Goal: Information Seeking & Learning: Learn about a topic

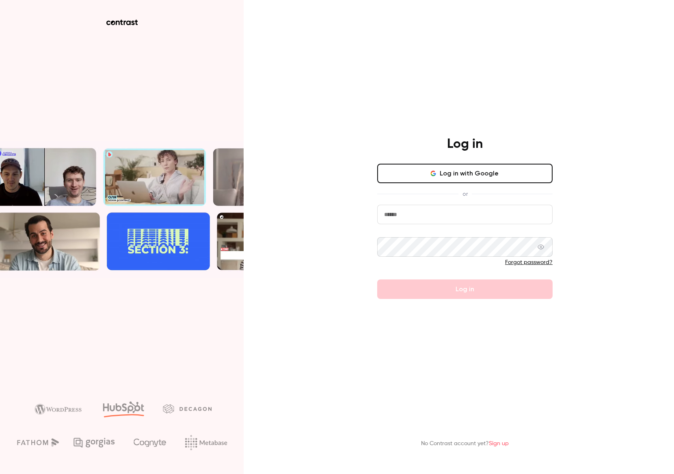
click at [504, 170] on button "Log in with Google" at bounding box center [464, 173] width 175 height 19
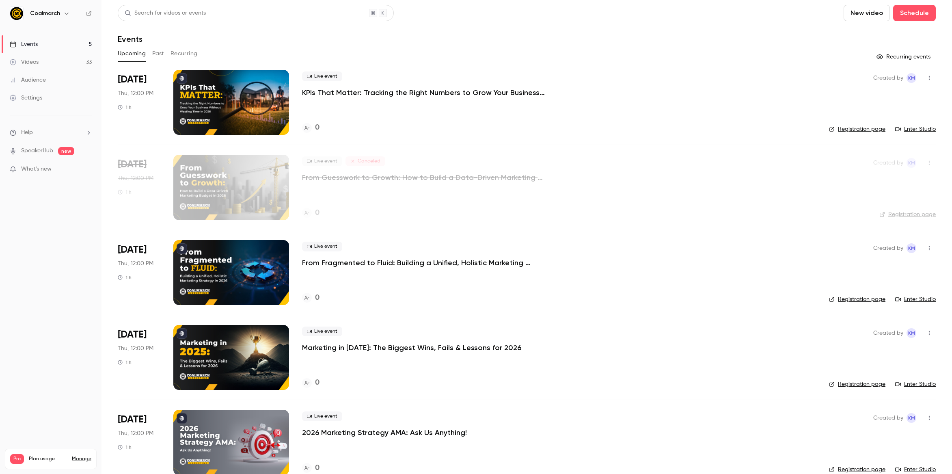
click at [159, 53] on button "Past" at bounding box center [158, 53] width 12 height 13
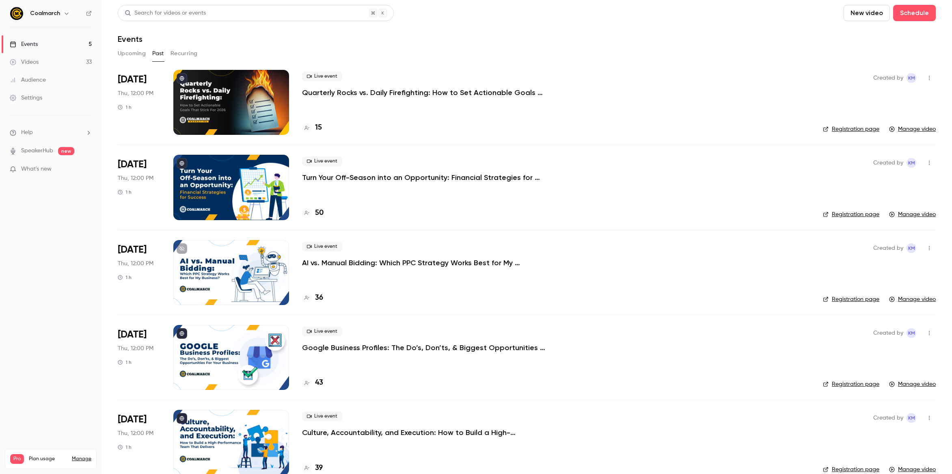
click at [315, 126] on h4 "15" at bounding box center [318, 127] width 7 height 11
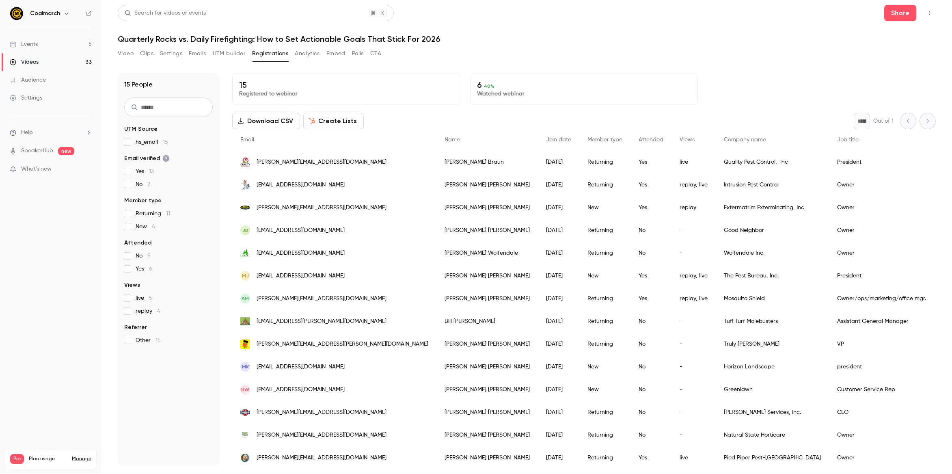
click at [144, 52] on button "Clips" at bounding box center [146, 53] width 13 height 13
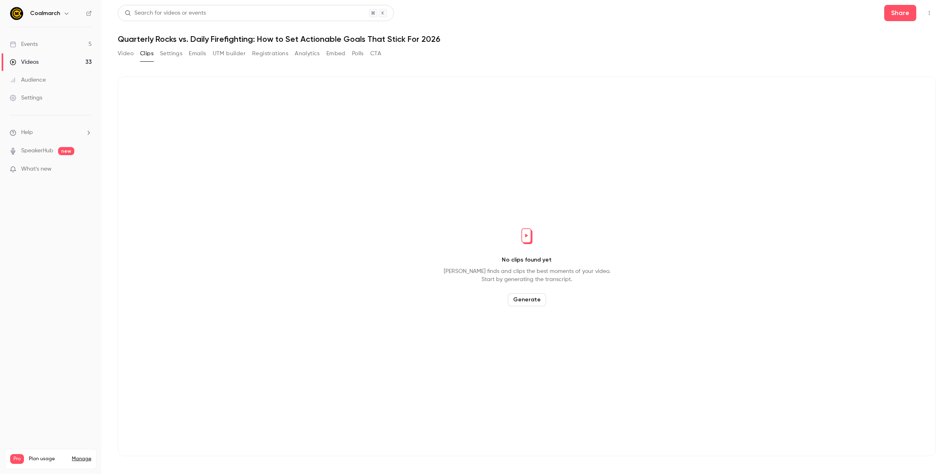
click at [131, 52] on button "Video" at bounding box center [126, 53] width 16 height 13
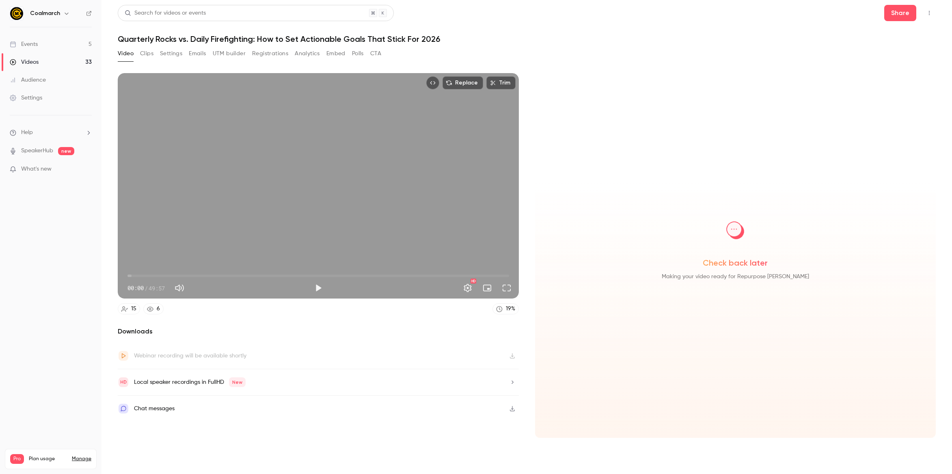
click at [512, 354] on div "Webinar recording will be available shortly" at bounding box center [318, 355] width 401 height 26
click at [457, 334] on h2 "Downloads" at bounding box center [318, 331] width 401 height 10
click at [455, 336] on div "Downloads Webinar recording will be available shortly Local speaker recordings …" at bounding box center [318, 381] width 401 height 111
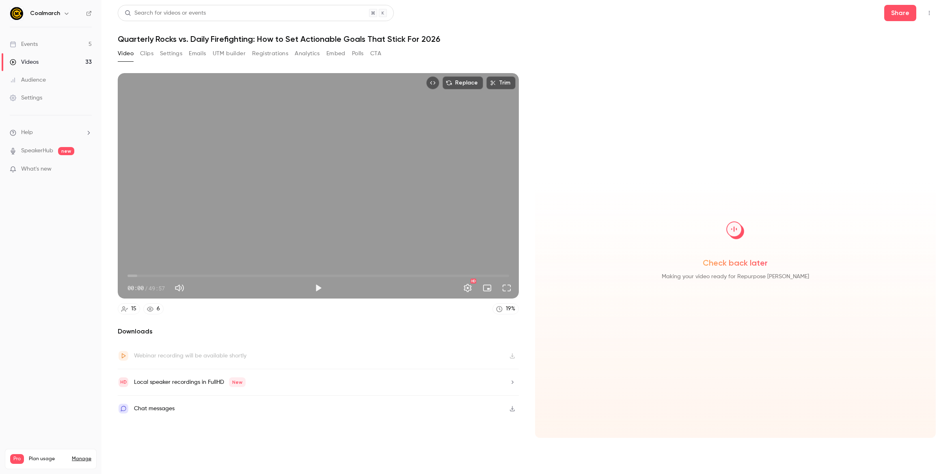
drag, startPoint x: 352, startPoint y: 463, endPoint x: 351, endPoint y: 450, distance: 12.6
click at [352, 463] on section "Video Clips Settings Emails UTM builder Registrations Analytics Embed Polls CTA…" at bounding box center [527, 258] width 818 height 422
click at [351, 450] on section "Replace Trim 00:00 00:00 / 49:57 HD 15 6 19 % Downloads Webinar recording will …" at bounding box center [527, 263] width 818 height 380
click at [175, 380] on div "Local speaker recordings in FullHD New" at bounding box center [190, 382] width 112 height 10
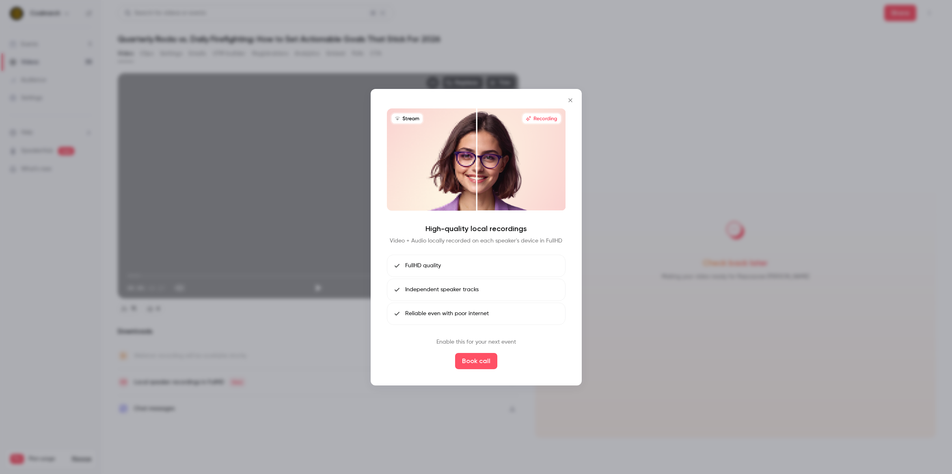
click at [569, 97] on icon "Close" at bounding box center [570, 100] width 10 height 6
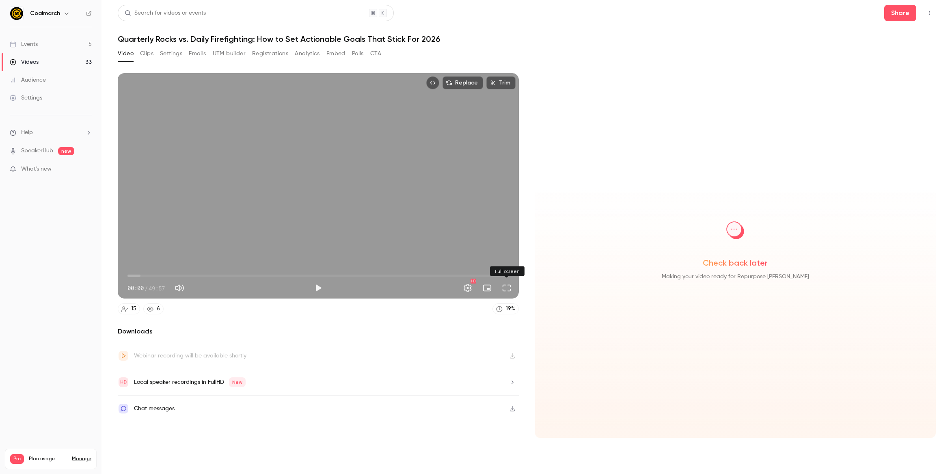
click at [512, 284] on button "Full screen" at bounding box center [506, 288] width 16 height 16
click at [506, 36] on h1 "Quarterly Rocks vs. Daily Firefighting: How to Set Actionable Goals That Stick …" at bounding box center [527, 39] width 818 height 10
click at [168, 54] on button "Settings" at bounding box center [171, 53] width 22 height 13
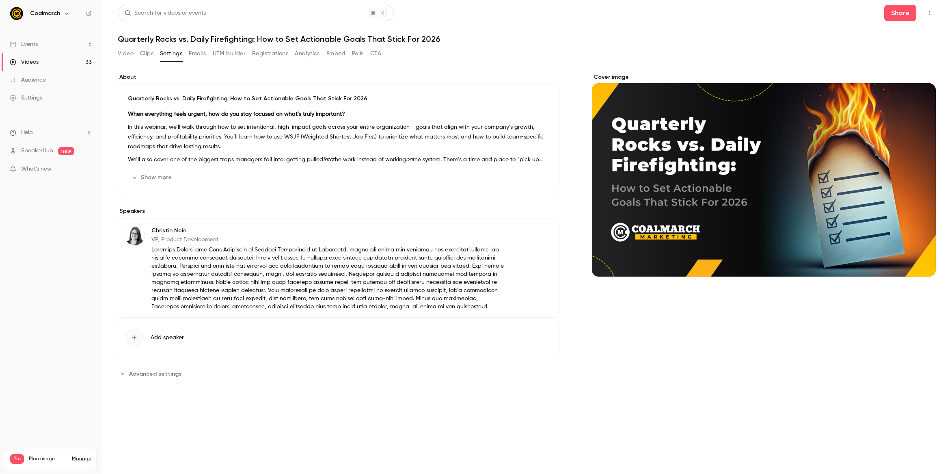
click at [129, 54] on button "Video" at bounding box center [126, 53] width 16 height 13
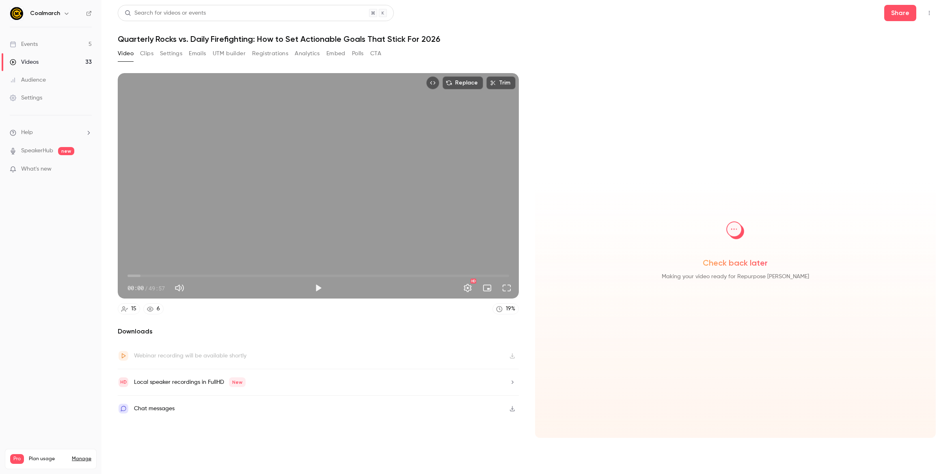
drag, startPoint x: 13, startPoint y: 200, endPoint x: 17, endPoint y: 194, distance: 6.9
click at [13, 200] on nav "Coalmarch Events 5 Videos 33 Audience Settings Help SpeakerHub new What's new P…" at bounding box center [50, 237] width 101 height 474
click at [41, 168] on span "What's new" at bounding box center [36, 169] width 30 height 9
click at [23, 254] on div at bounding box center [476, 237] width 952 height 474
click at [49, 130] on li "Help" at bounding box center [51, 132] width 82 height 9
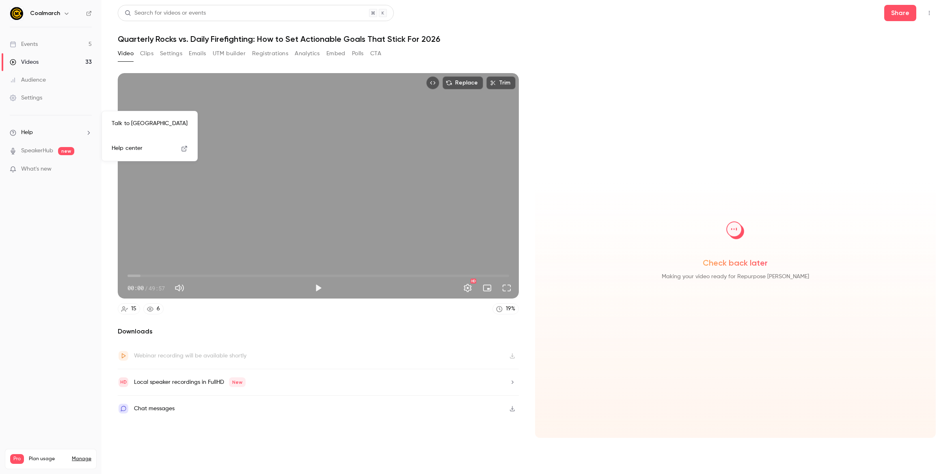
click at [128, 121] on link "Talk to [GEOGRAPHIC_DATA]" at bounding box center [149, 124] width 89 height 22
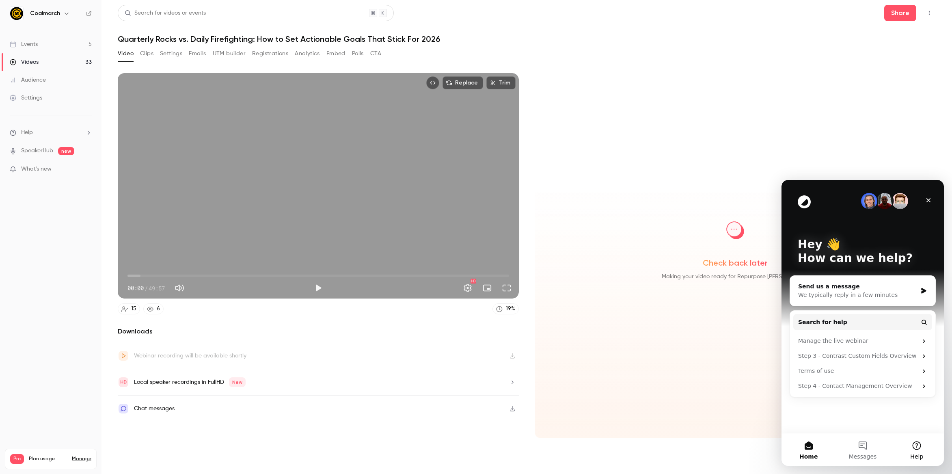
click at [673, 445] on button "Help" at bounding box center [917, 449] width 54 height 32
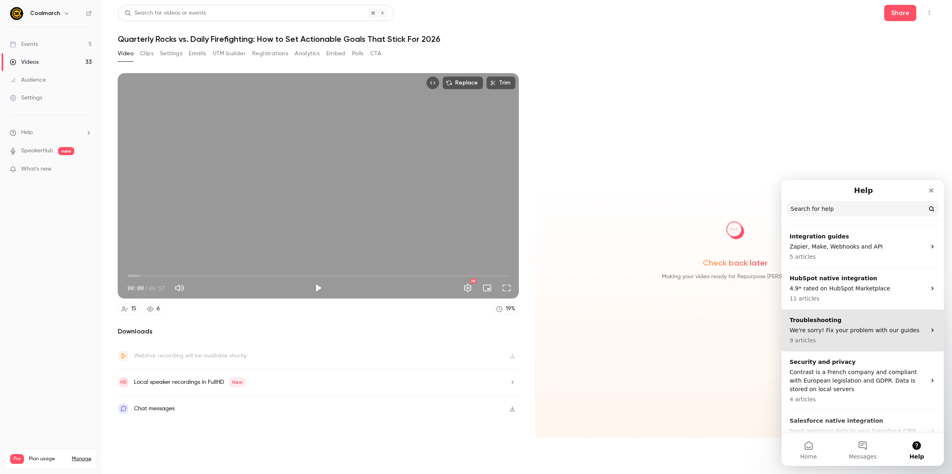
scroll to position [129, 0]
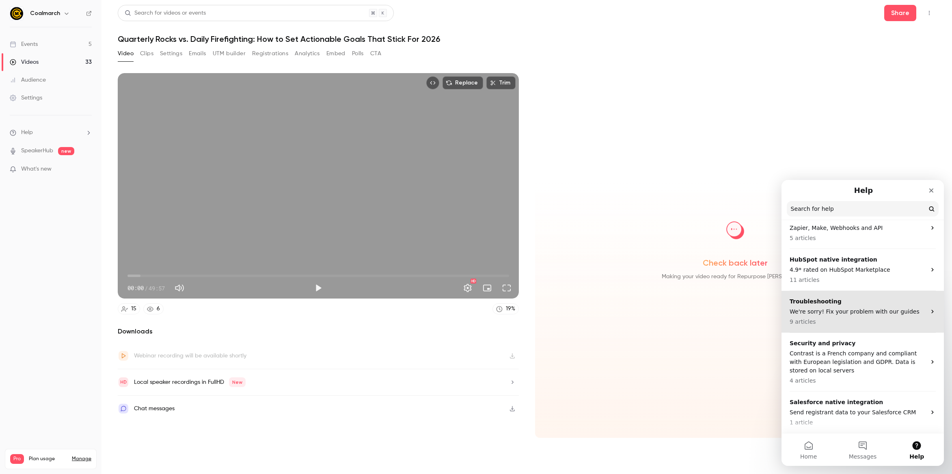
click at [673, 312] on p "We're sorry! Fix your problem with our guides" at bounding box center [857, 311] width 136 height 9
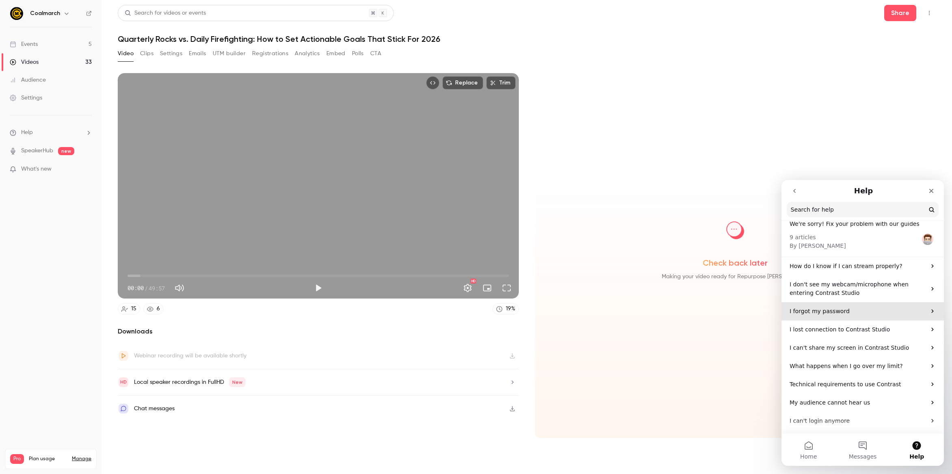
scroll to position [19, 0]
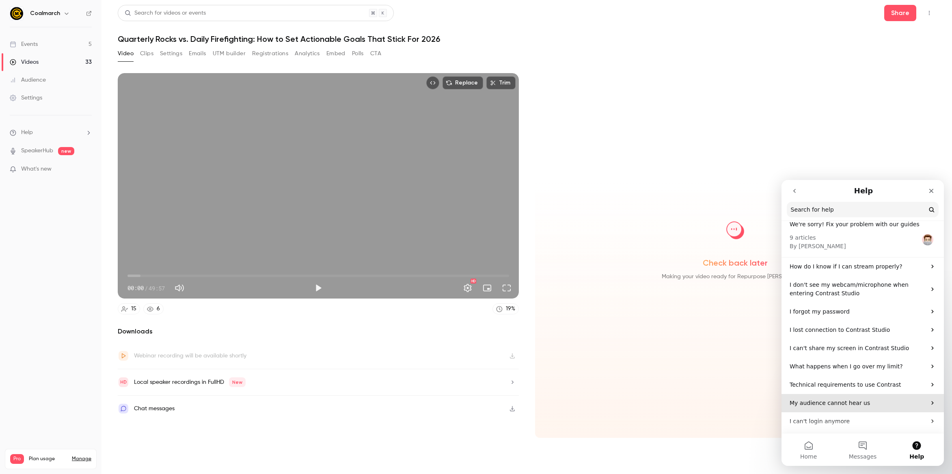
click at [673, 401] on p "My audience cannot hear us" at bounding box center [857, 402] width 136 height 9
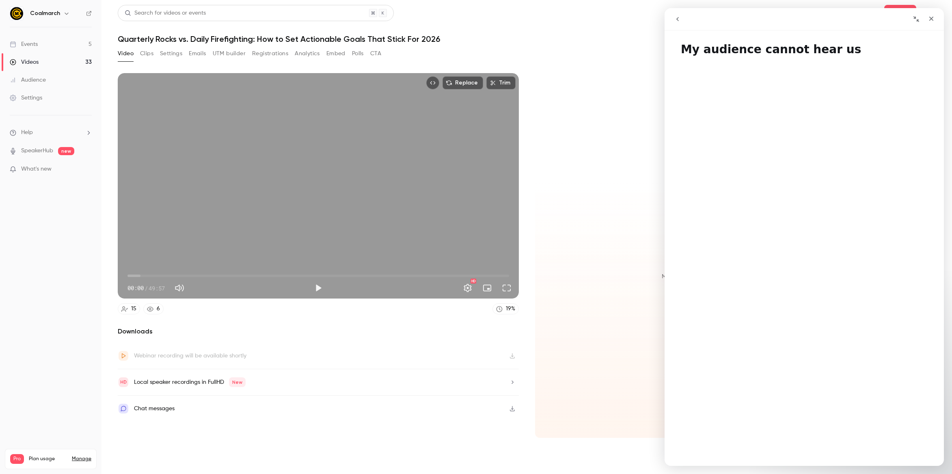
click at [673, 15] on button "go back" at bounding box center [677, 18] width 15 height 15
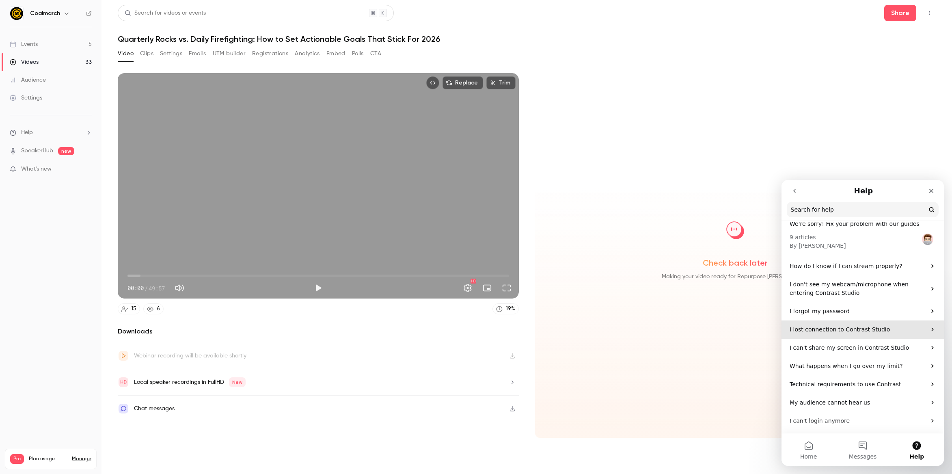
scroll to position [0, 0]
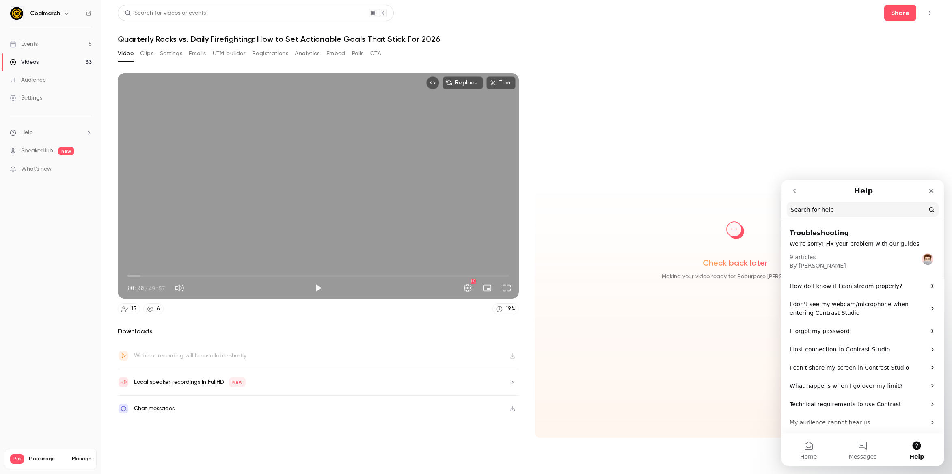
click at [673, 191] on icon "go back" at bounding box center [794, 190] width 6 height 6
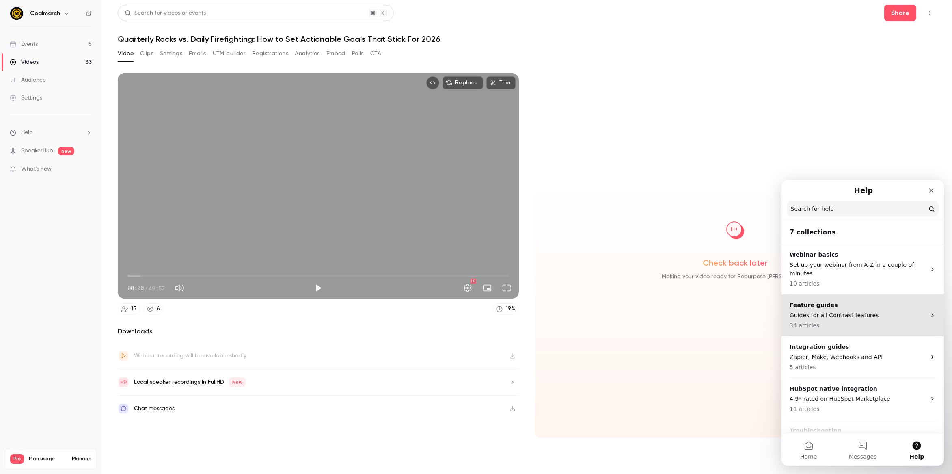
click at [673, 312] on p "Guides for all Contrast features" at bounding box center [857, 315] width 136 height 9
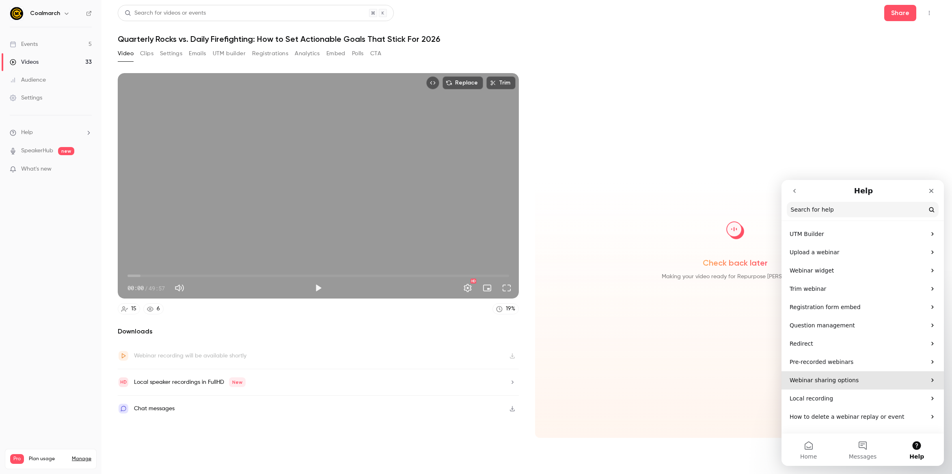
scroll to position [468, 0]
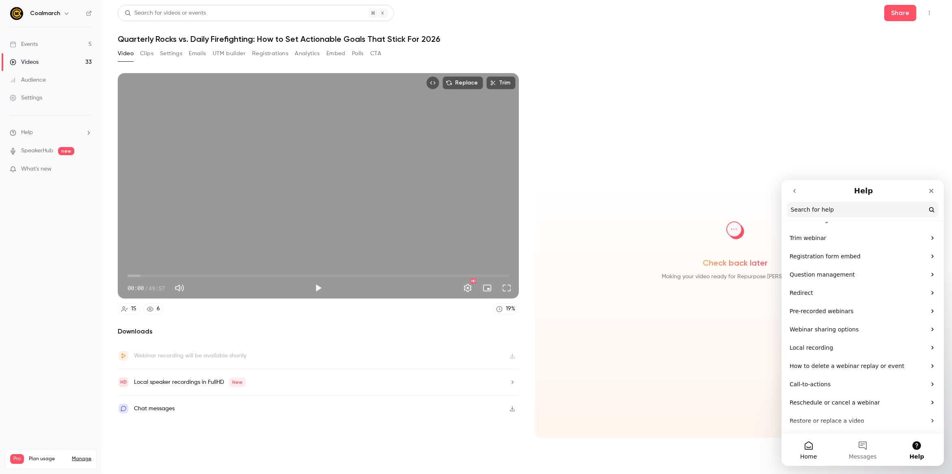
click at [673, 451] on button "Home" at bounding box center [808, 449] width 54 height 32
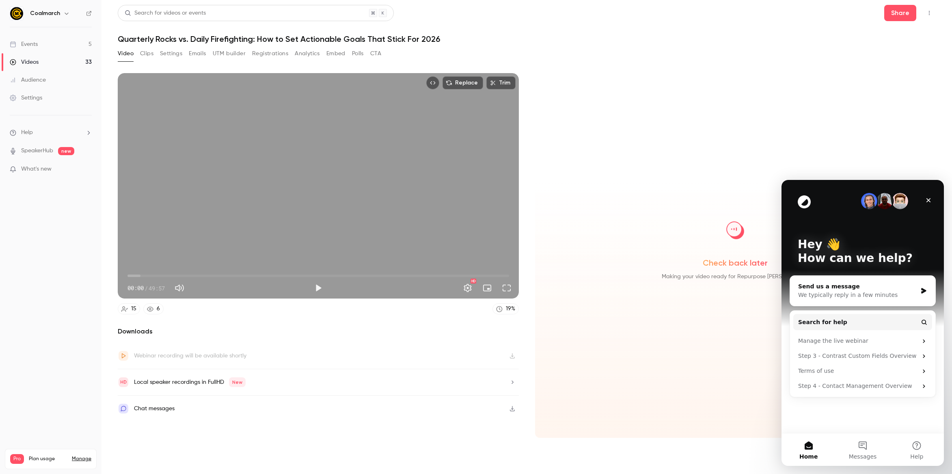
click at [673, 286] on div "Send us a message" at bounding box center [857, 286] width 119 height 9
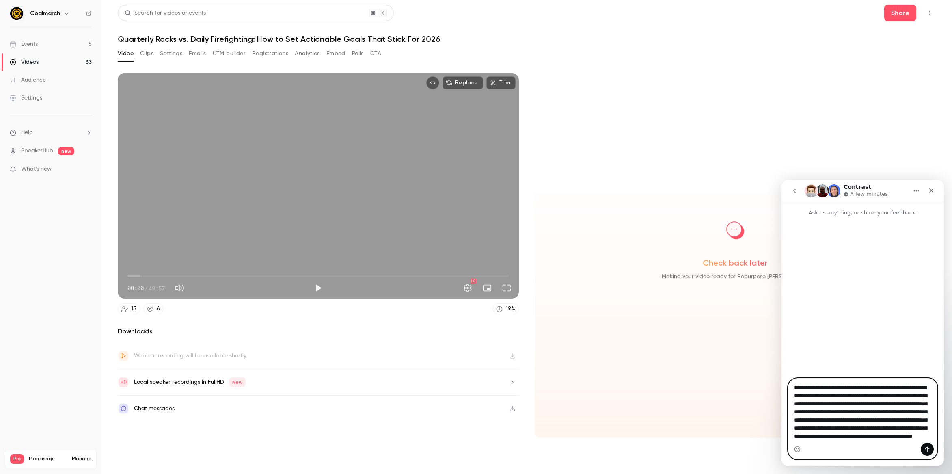
scroll to position [0, 0]
click at [673, 410] on textarea "**********" at bounding box center [862, 410] width 149 height 64
click at [673, 417] on textarea "**********" at bounding box center [862, 410] width 149 height 64
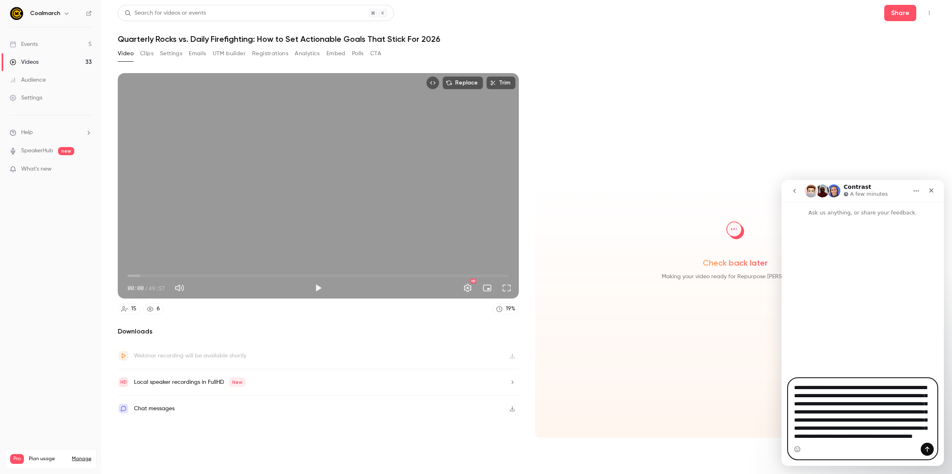
scroll to position [15, 0]
click at [673, 434] on textarea "**********" at bounding box center [862, 410] width 149 height 64
drag, startPoint x: 913, startPoint y: 437, endPoint x: 913, endPoint y: 415, distance: 22.3
click at [673, 415] on textarea "**********" at bounding box center [862, 410] width 149 height 64
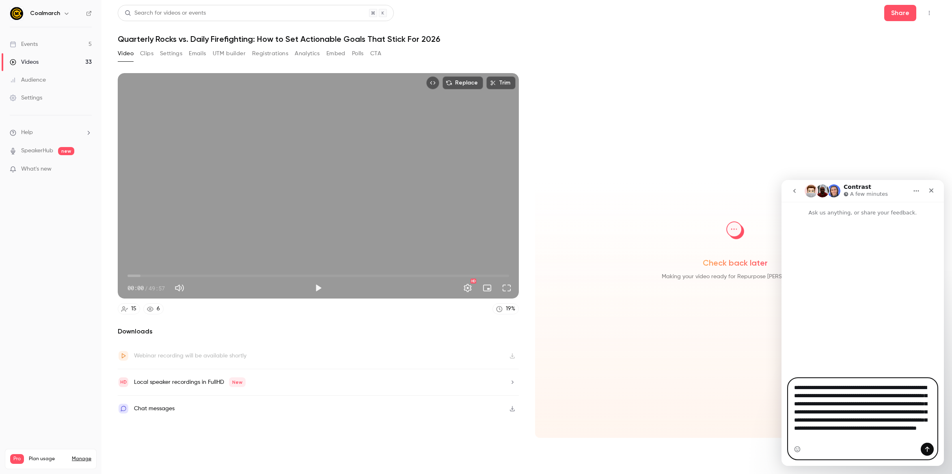
type textarea "**********"
click at [673, 449] on button "Send a message…" at bounding box center [926, 448] width 13 height 13
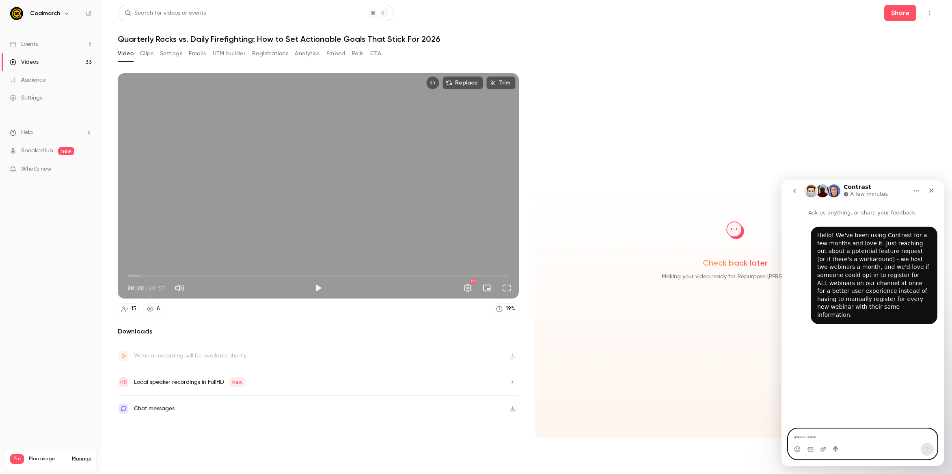
scroll to position [0, 0]
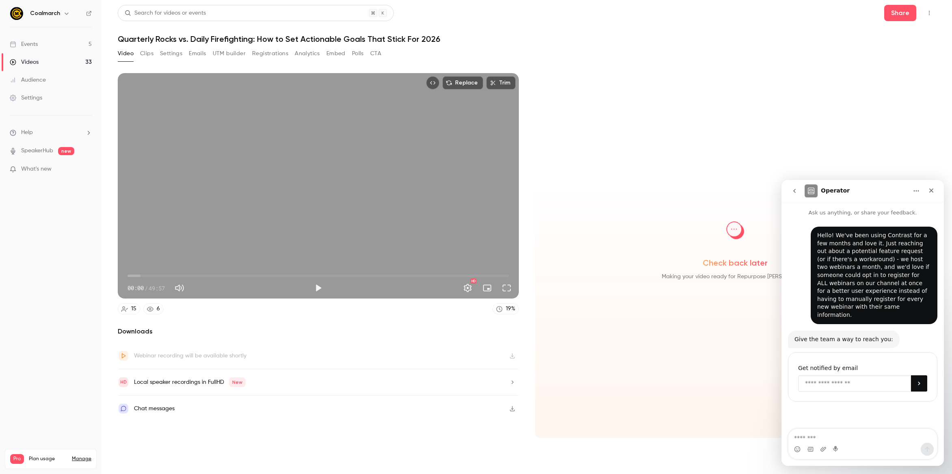
click at [673, 377] on input "Enter your email" at bounding box center [854, 383] width 113 height 16
type input "**********"
click at [673, 376] on button "Submit" at bounding box center [919, 383] width 16 height 16
click at [673, 97] on div "Check back later Making your video ready for Repurpose [PERSON_NAME]" at bounding box center [735, 255] width 401 height 364
click at [673, 189] on icon "go back" at bounding box center [794, 190] width 6 height 6
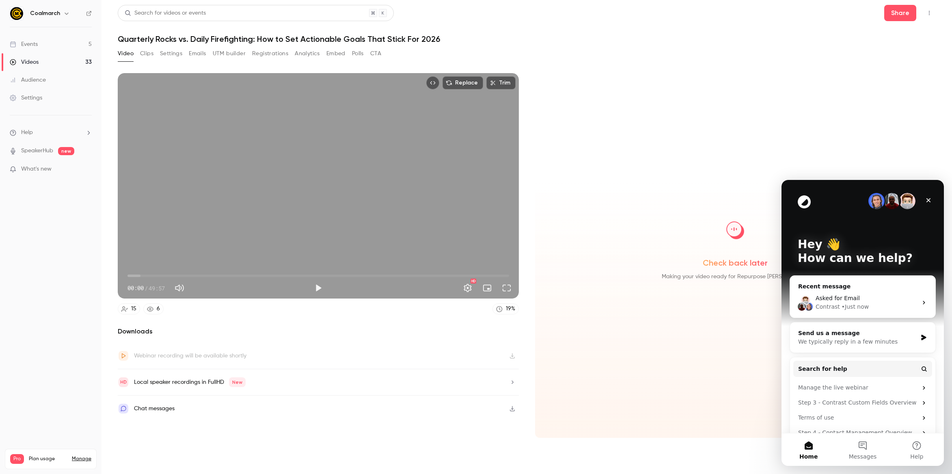
click at [673, 129] on div "Check back later Making your video ready for Repurpose [PERSON_NAME]" at bounding box center [735, 255] width 401 height 364
click at [69, 46] on link "Events 5" at bounding box center [50, 44] width 101 height 18
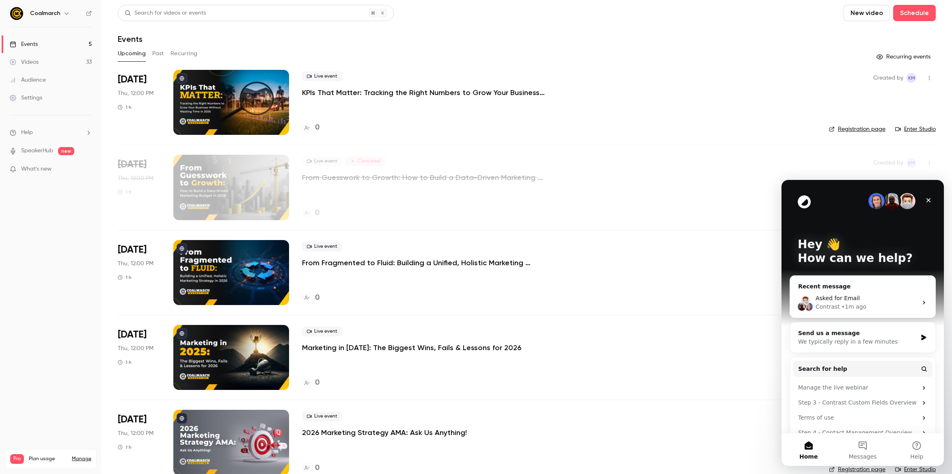
click at [164, 52] on div "Upcoming Past Recurring" at bounding box center [527, 53] width 818 height 13
click at [161, 52] on button "Past" at bounding box center [158, 53] width 12 height 13
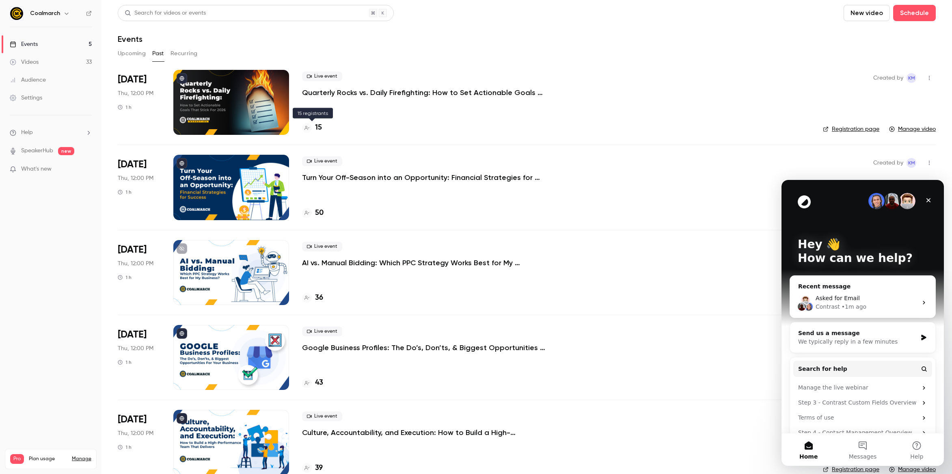
click at [321, 125] on h4 "15" at bounding box center [318, 127] width 7 height 11
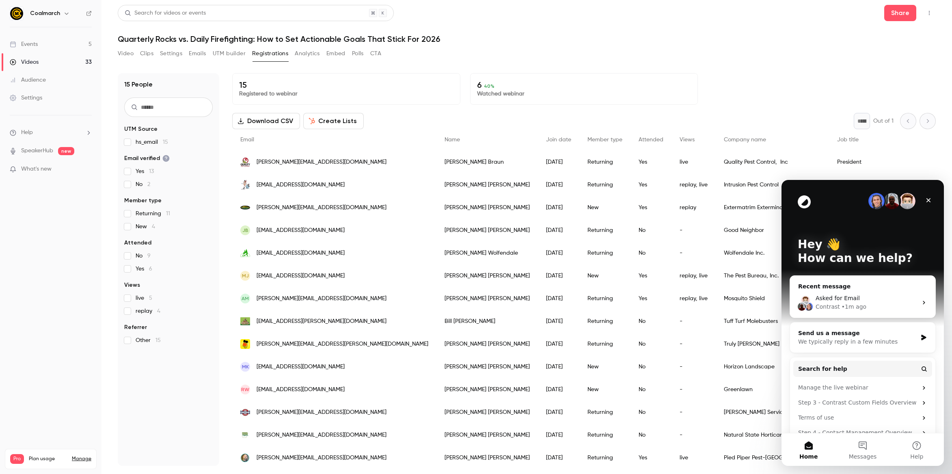
click at [125, 55] on button "Video" at bounding box center [126, 53] width 16 height 13
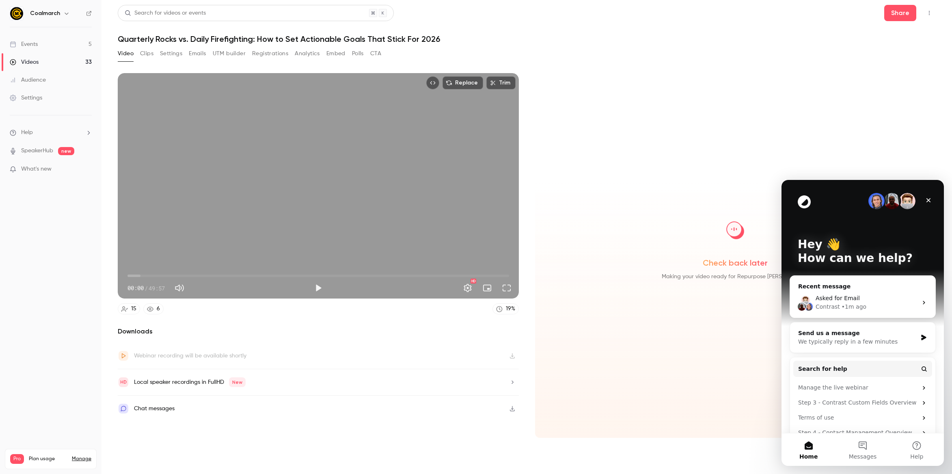
click at [190, 350] on div "Webinar recording will be available shortly" at bounding box center [182, 355] width 129 height 11
click at [673, 443] on button "Help" at bounding box center [917, 449] width 54 height 32
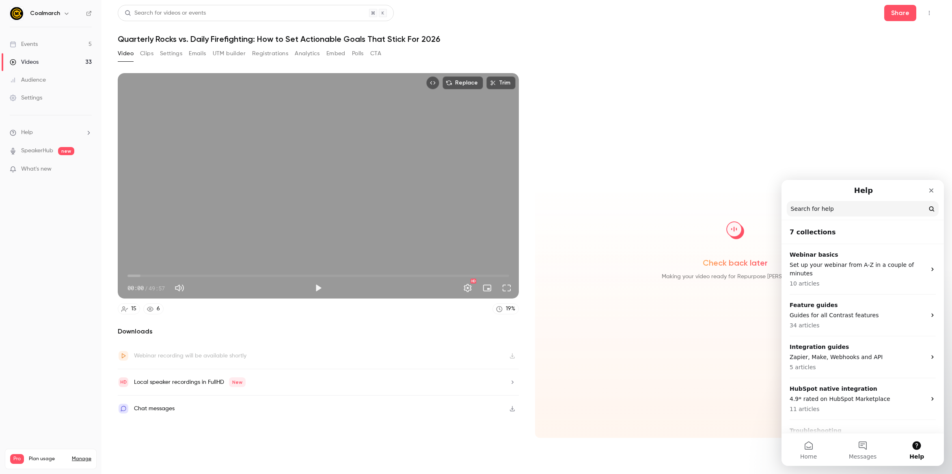
click at [673, 213] on input "Search for help" at bounding box center [862, 208] width 152 height 15
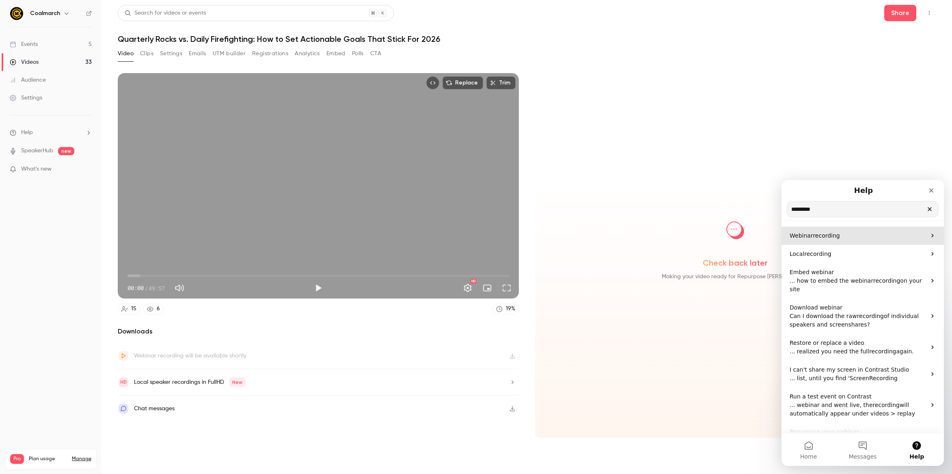
type input "*********"
click at [673, 237] on p "Webinar recording" at bounding box center [857, 235] width 136 height 9
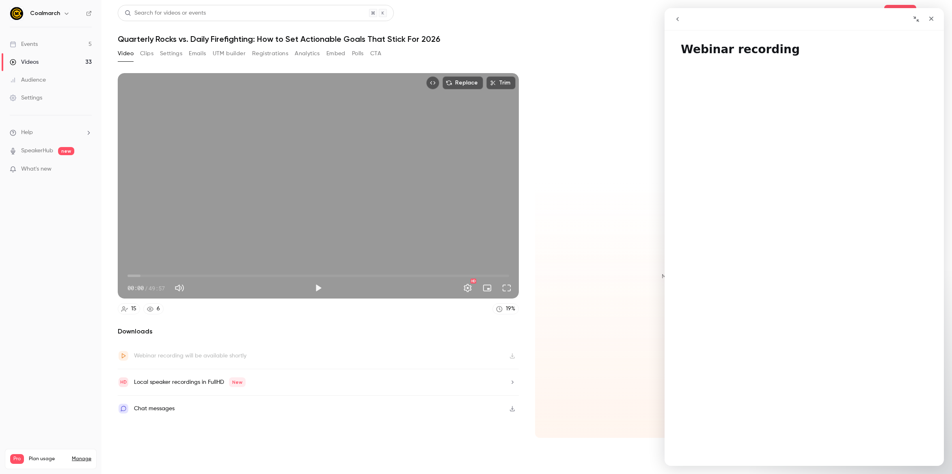
click at [32, 46] on div "Events" at bounding box center [24, 44] width 28 height 8
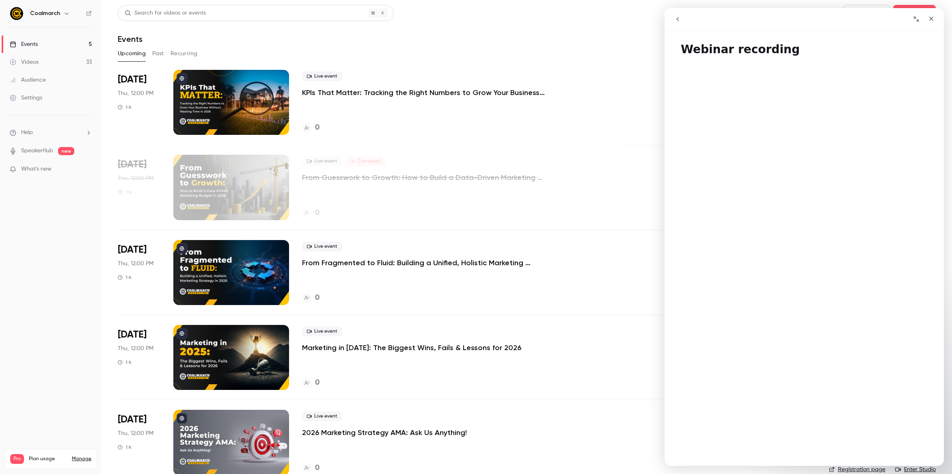
scroll to position [78, 0]
click at [156, 54] on button "Past" at bounding box center [158, 53] width 12 height 13
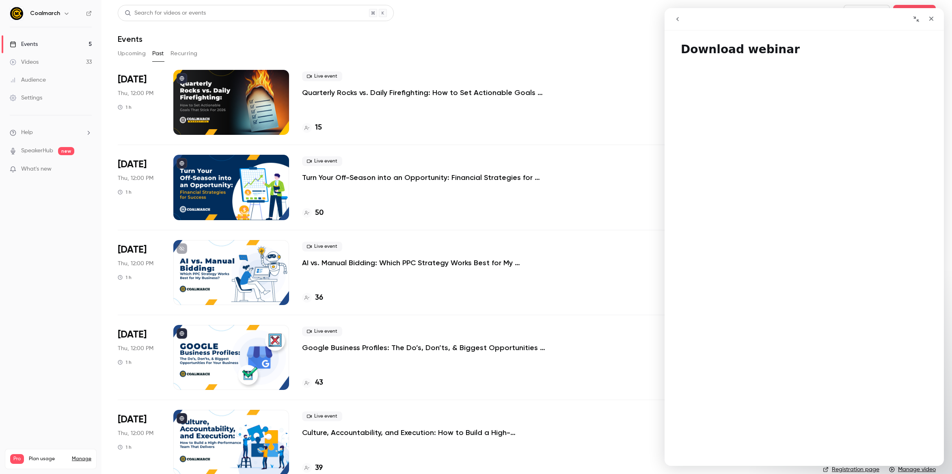
click at [233, 84] on div at bounding box center [231, 102] width 116 height 65
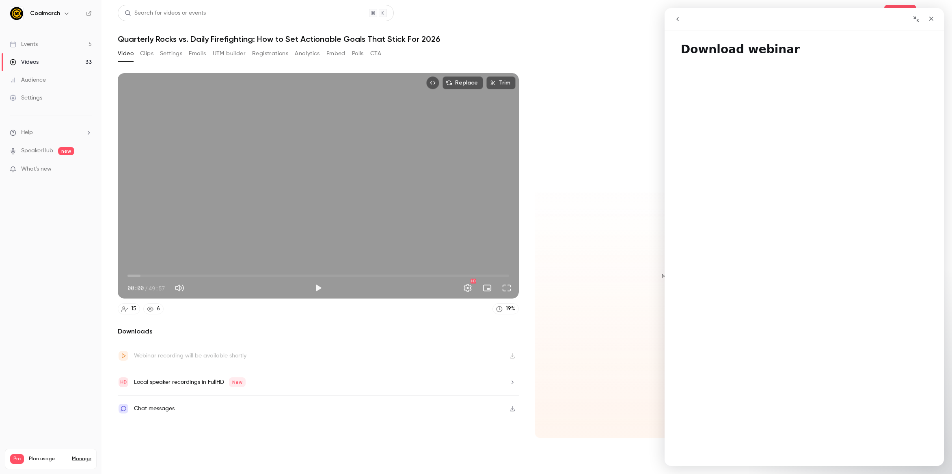
click at [603, 105] on div "Check back later Making your video ready for Repurpose [PERSON_NAME]" at bounding box center [735, 255] width 401 height 364
click at [673, 21] on icon "Close" at bounding box center [931, 18] width 6 height 6
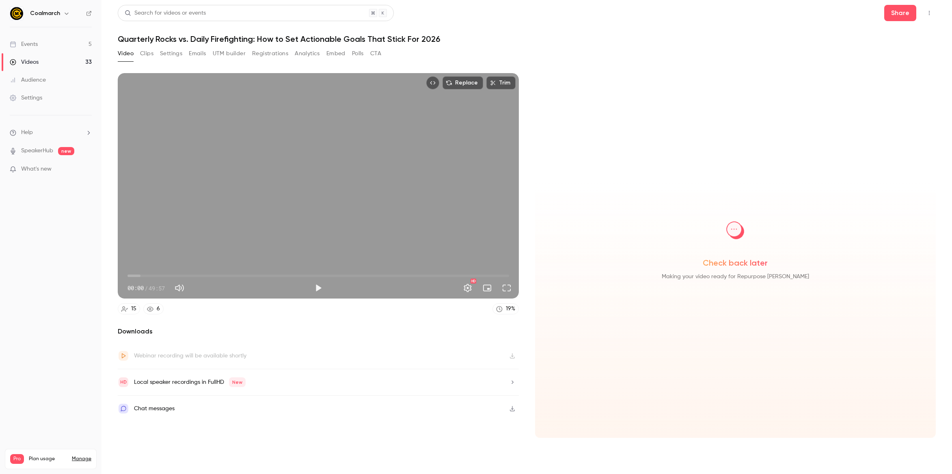
drag, startPoint x: 614, startPoint y: 179, endPoint x: 547, endPoint y: 146, distance: 74.8
click at [614, 179] on div "Check back later Making your video ready for Repurpose [PERSON_NAME]" at bounding box center [735, 255] width 401 height 364
click at [136, 334] on h2 "Downloads" at bounding box center [318, 331] width 401 height 10
drag, startPoint x: 36, startPoint y: 242, endPoint x: 25, endPoint y: 157, distance: 85.9
click at [36, 241] on nav "Coalmarch Events 5 Videos 33 Audience Settings Help SpeakerHub new What's new P…" at bounding box center [50, 237] width 101 height 474
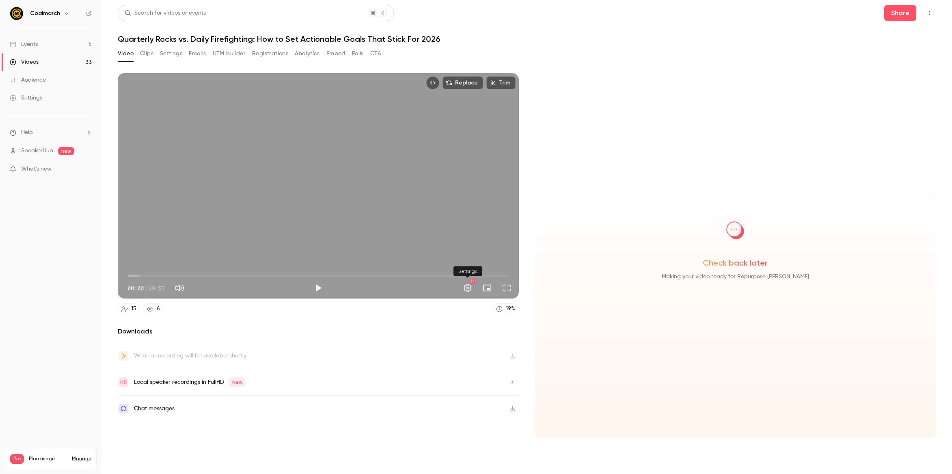
click at [466, 289] on button "Settings" at bounding box center [467, 288] width 16 height 16
click at [465, 319] on div at bounding box center [476, 237] width 952 height 474
click at [673, 15] on icon "Top Bar Actions" at bounding box center [929, 13] width 6 height 6
drag, startPoint x: 819, startPoint y: 16, endPoint x: 841, endPoint y: 15, distance: 21.5
click at [673, 16] on div at bounding box center [476, 237] width 952 height 474
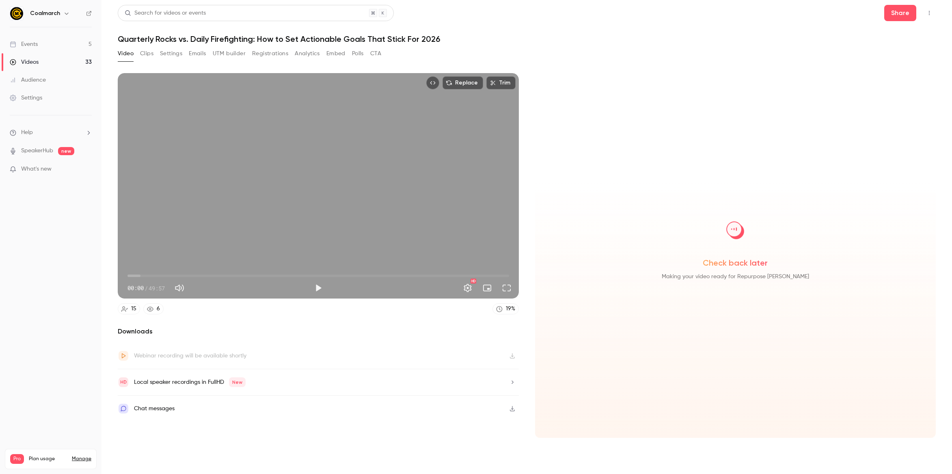
click at [409, 365] on div "Webinar recording will be available shortly" at bounding box center [318, 355] width 401 height 26
click at [519, 359] on section "Replace Trim 00:00 00:00 / 49:57 HD 15 6 19 % Downloads Webinar recording will …" at bounding box center [527, 263] width 818 height 380
click at [412, 396] on div "Chat messages" at bounding box center [318, 408] width 401 height 26
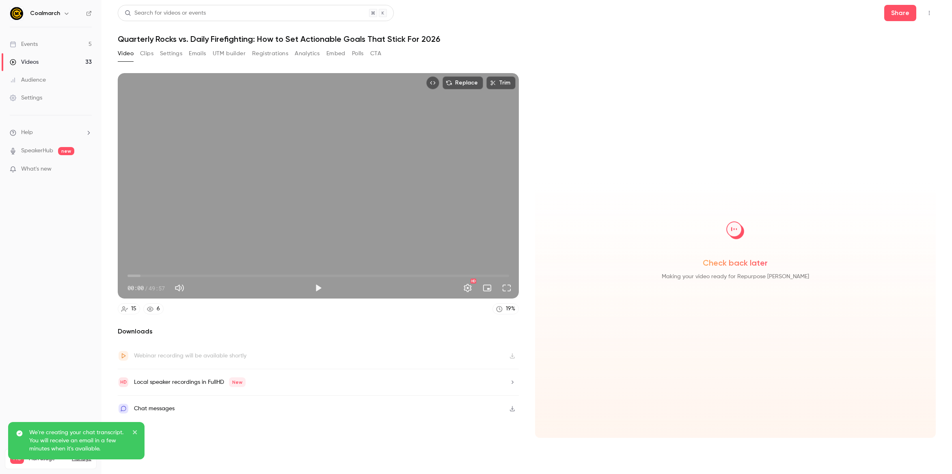
click at [519, 378] on section "Replace Trim 00:00 00:00 / 49:57 HD 15 6 19 % Downloads Webinar recording will …" at bounding box center [527, 263] width 818 height 380
click at [513, 381] on icon "button" at bounding box center [512, 382] width 6 height 6
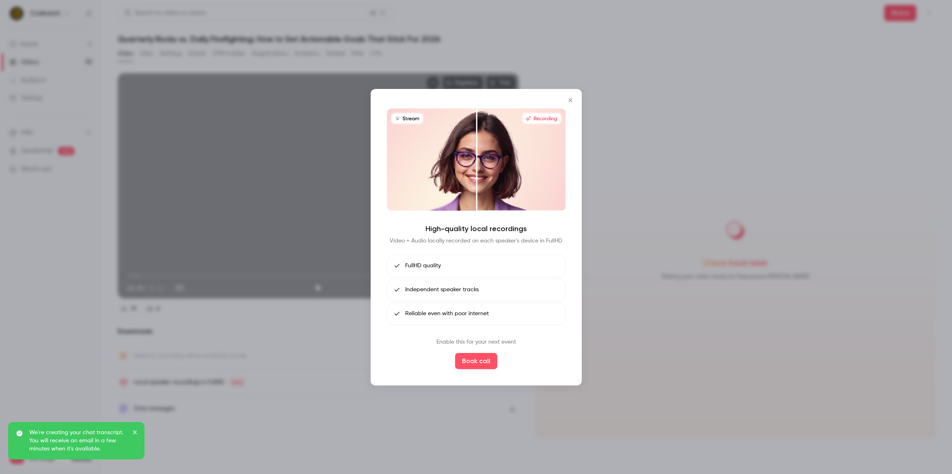
click at [461, 435] on div at bounding box center [476, 237] width 952 height 474
